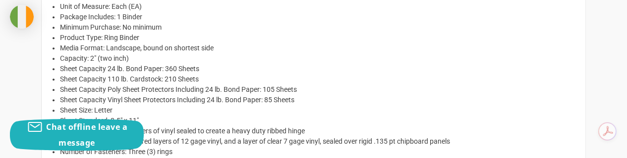
scroll to position [1195, 0]
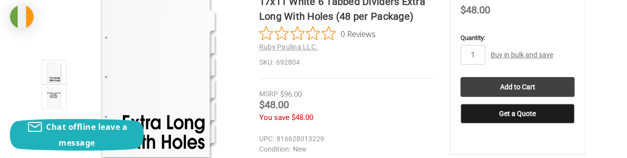
scroll to position [195, 0]
